Goal: Task Accomplishment & Management: Use online tool/utility

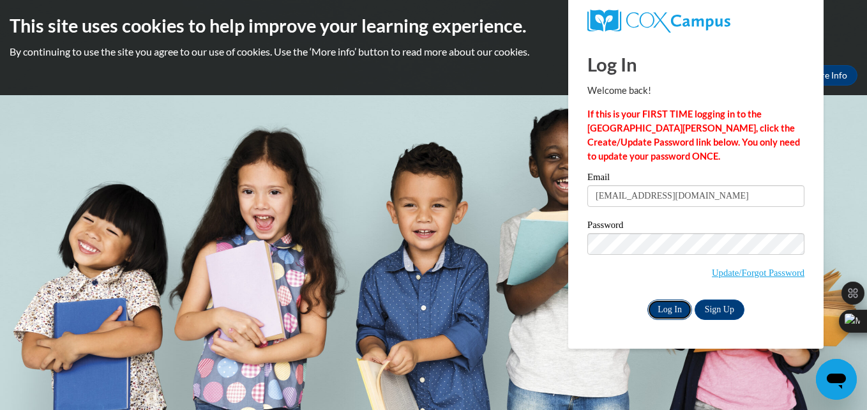
click at [663, 312] on input "Log In" at bounding box center [669, 309] width 45 height 20
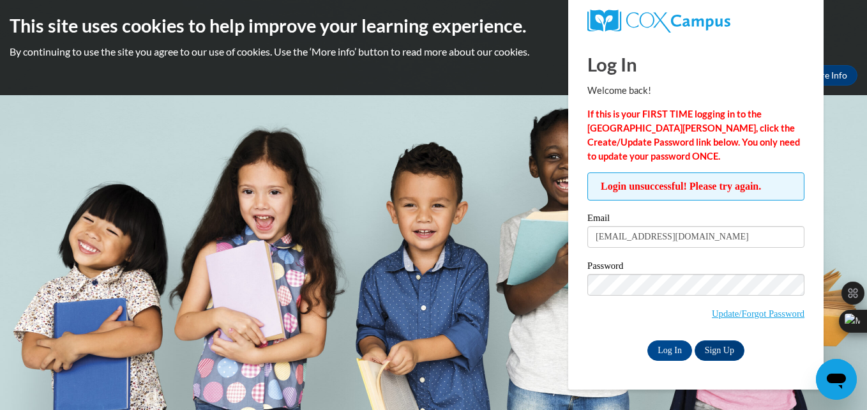
click at [647, 340] on input "Log In" at bounding box center [669, 350] width 45 height 20
